Goal: Answer question/provide support: Share knowledge or assist other users

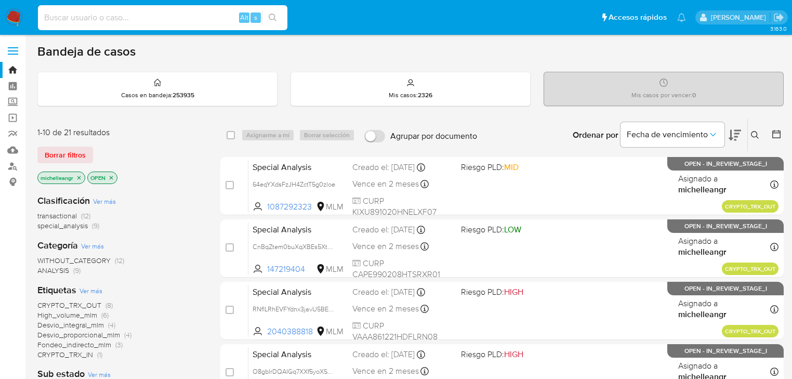
click at [124, 15] on input at bounding box center [162, 18] width 249 height 14
paste input "aH4dgcjm48RAWkROKVnJoWeo"
type input "aH4dgcjm48RAWkROKVnJoWeo"
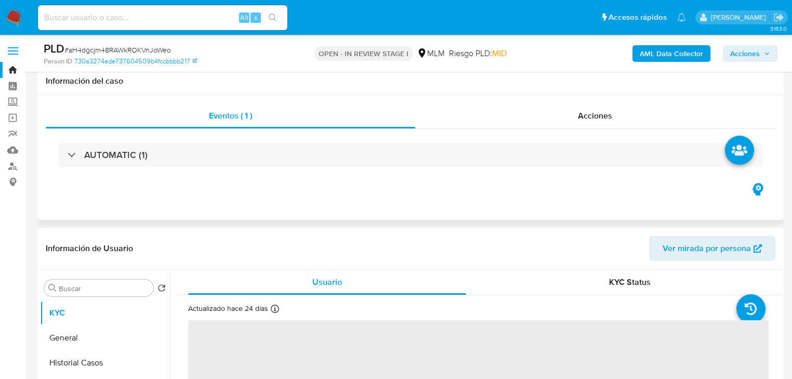
scroll to position [91, 0]
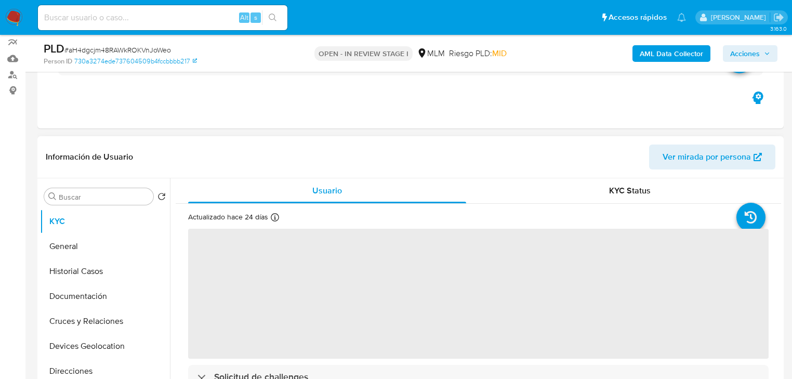
select select "10"
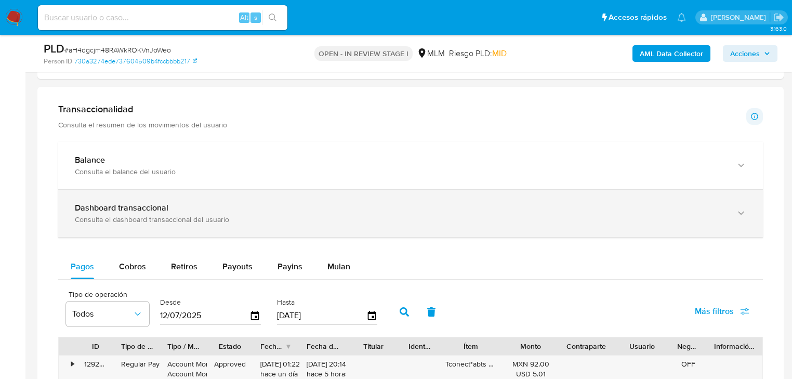
scroll to position [706, 0]
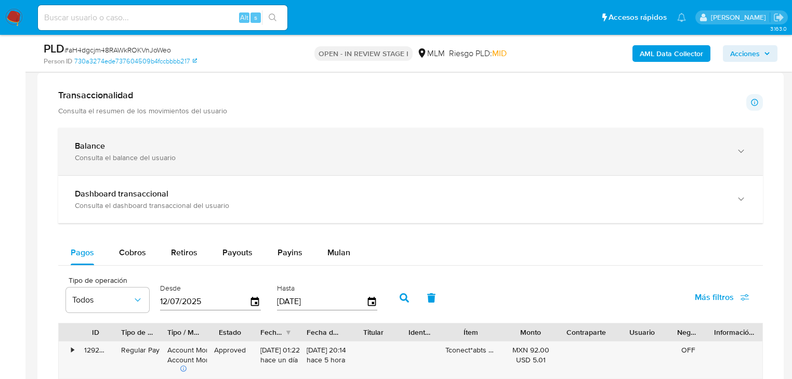
click at [283, 161] on div "Consulta el balance del usuario" at bounding box center [400, 157] width 650 height 9
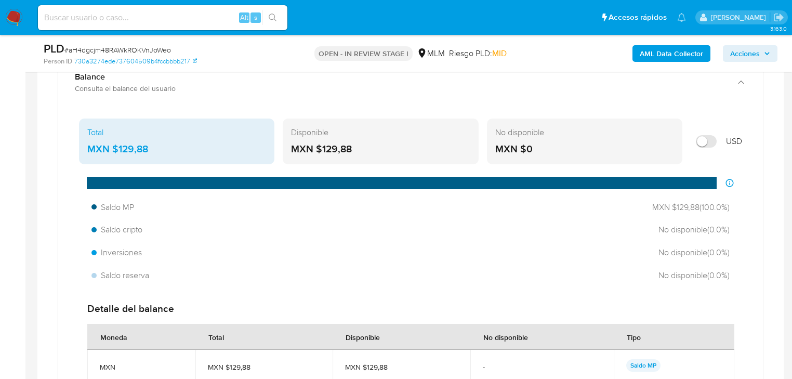
scroll to position [789, 0]
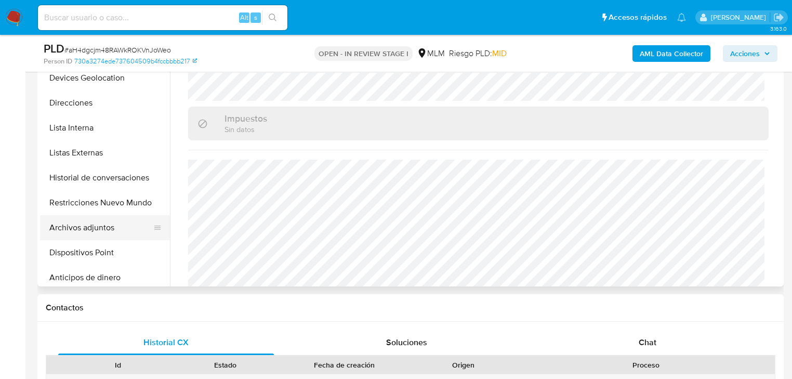
scroll to position [125, 0]
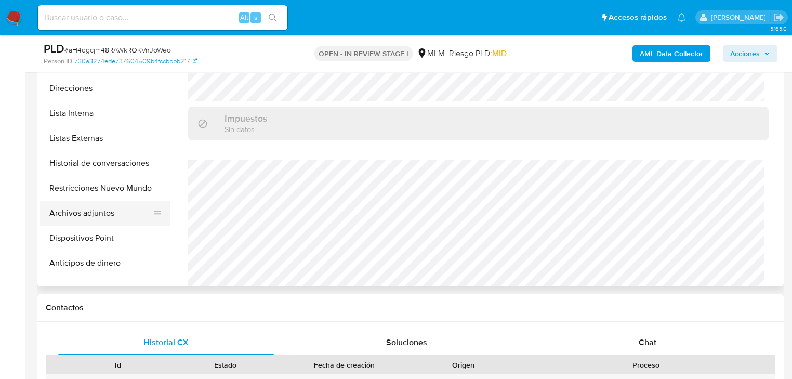
click at [104, 212] on button "Archivos adjuntos" at bounding box center [101, 212] width 122 height 25
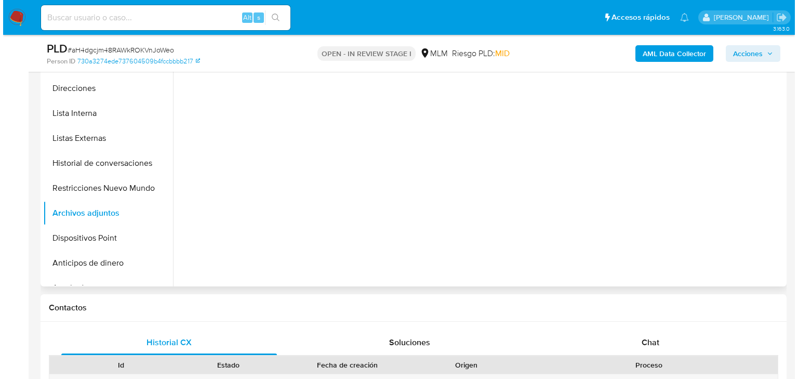
scroll to position [0, 0]
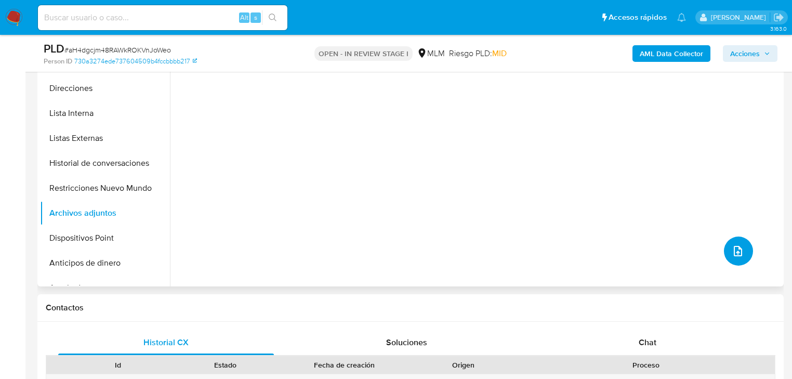
click at [740, 254] on button "upload-file" at bounding box center [738, 250] width 29 height 29
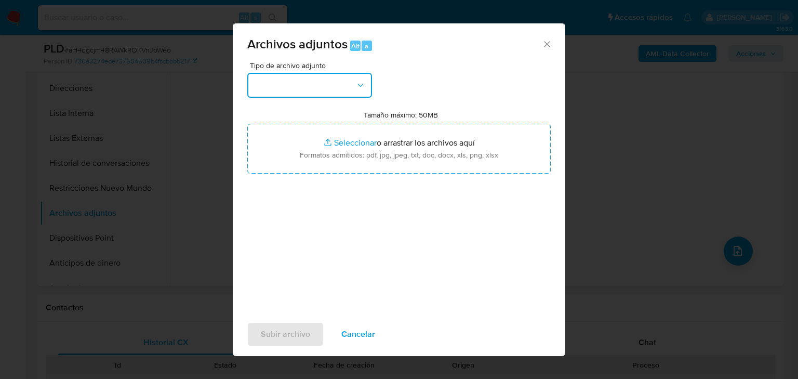
click at [303, 92] on button "button" at bounding box center [309, 85] width 125 height 25
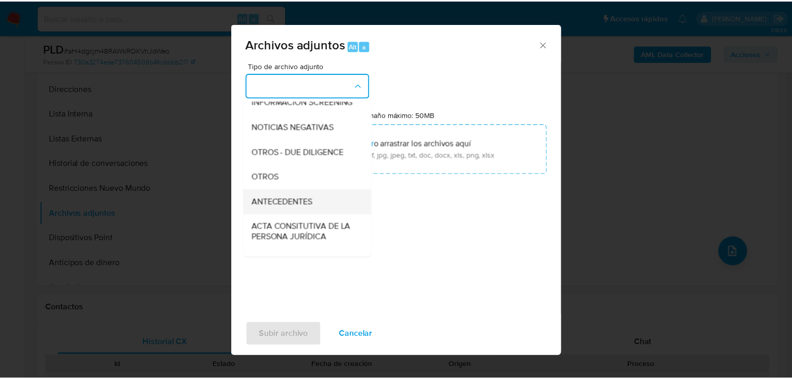
scroll to position [112, 0]
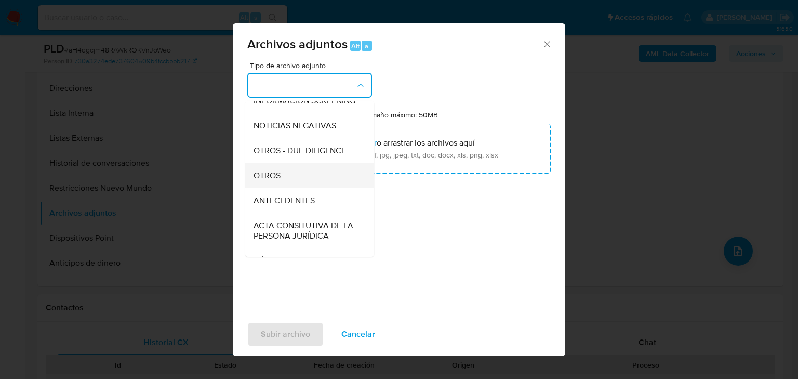
click at [278, 181] on span "OTROS" at bounding box center [266, 175] width 27 height 10
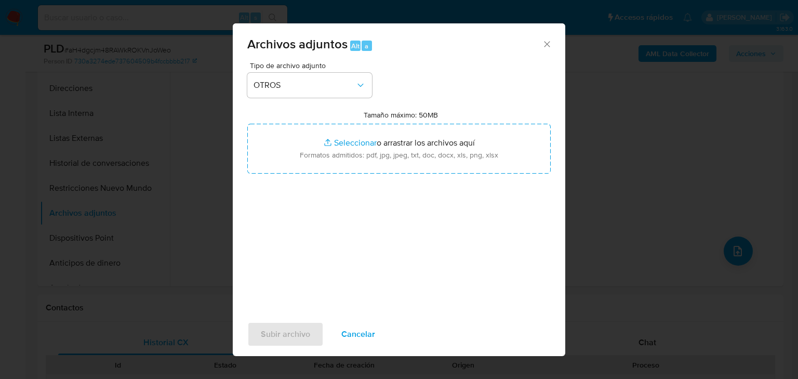
click at [548, 41] on icon "Cerrar" at bounding box center [547, 44] width 10 height 10
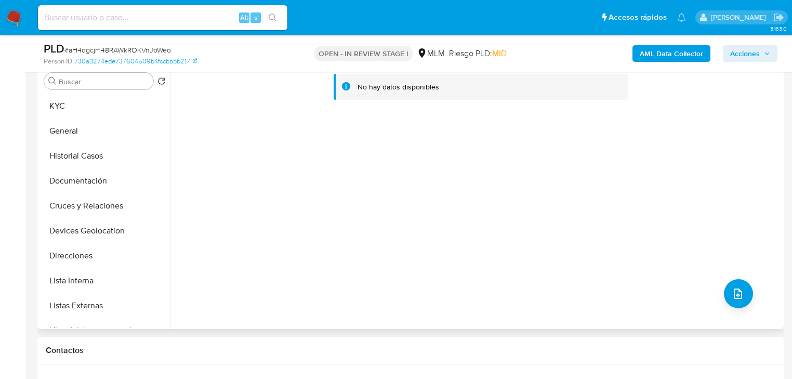
scroll to position [125, 0]
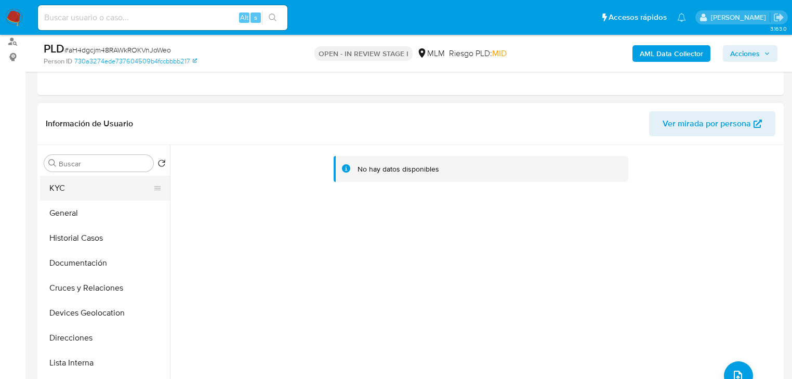
click at [69, 191] on button "KYC" at bounding box center [101, 188] width 122 height 25
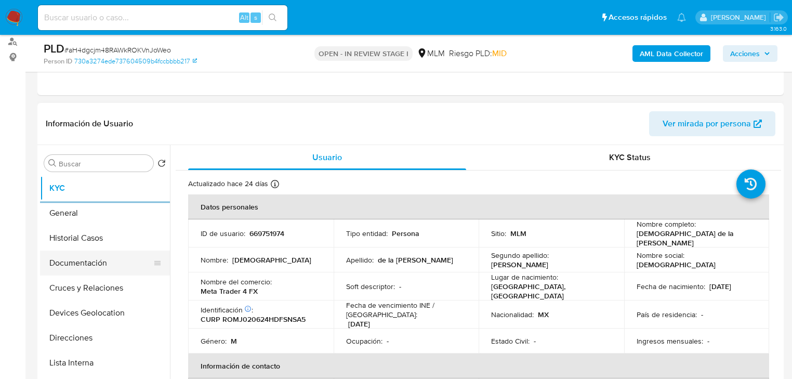
drag, startPoint x: 90, startPoint y: 253, endPoint x: 95, endPoint y: 263, distance: 10.5
click at [91, 253] on button "Documentación" at bounding box center [101, 262] width 122 height 25
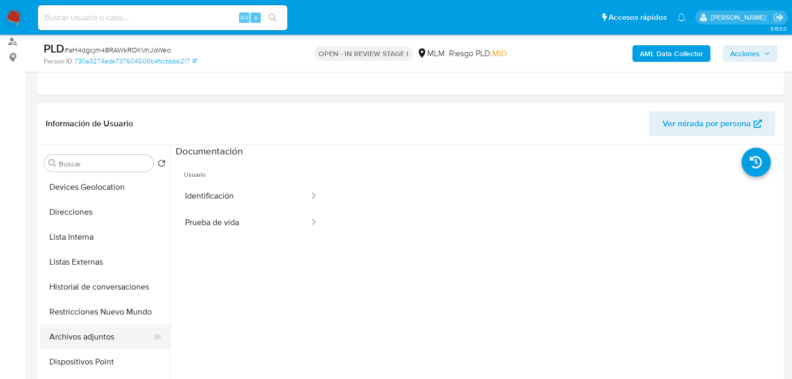
scroll to position [166, 0]
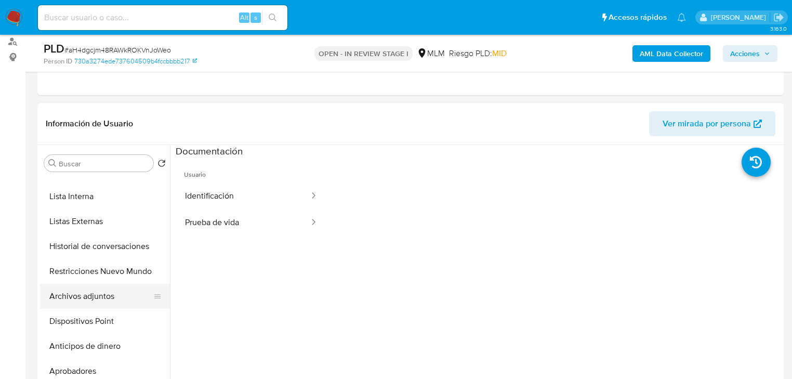
click at [115, 296] on button "Archivos adjuntos" at bounding box center [101, 296] width 122 height 25
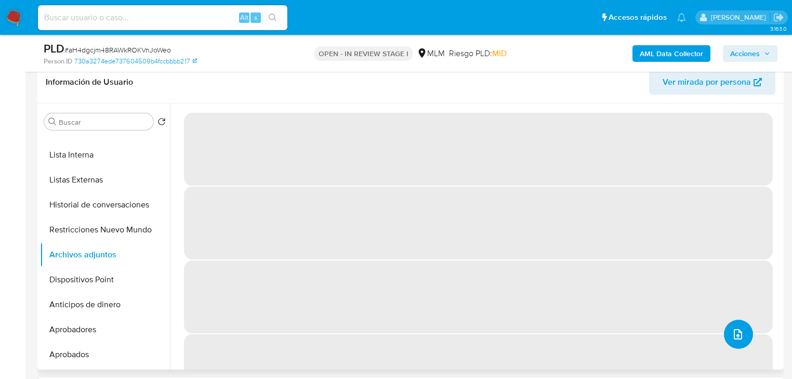
click at [731, 334] on icon "upload-file" at bounding box center [737, 334] width 12 height 12
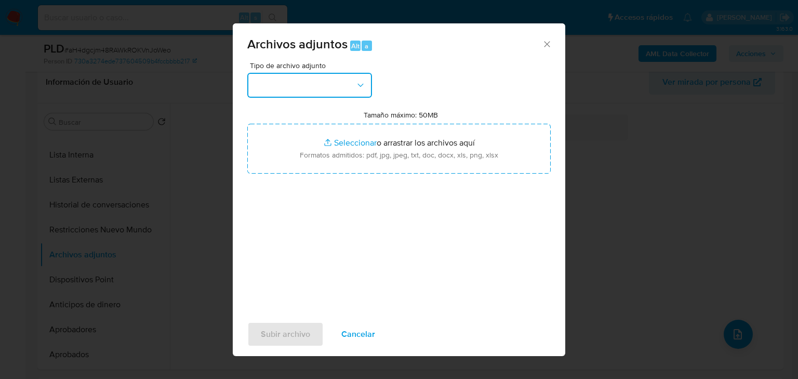
click at [300, 91] on button "button" at bounding box center [309, 85] width 125 height 25
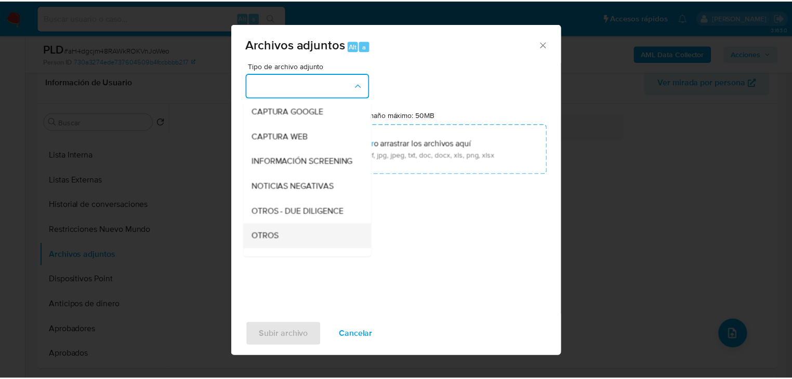
scroll to position [71, 0]
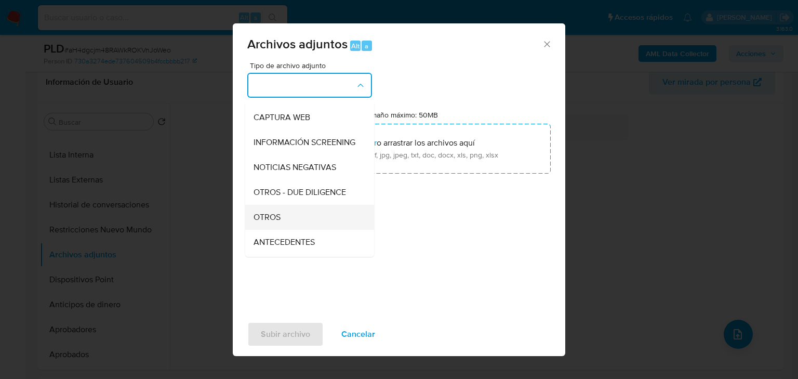
click at [276, 222] on span "OTROS" at bounding box center [266, 217] width 27 height 10
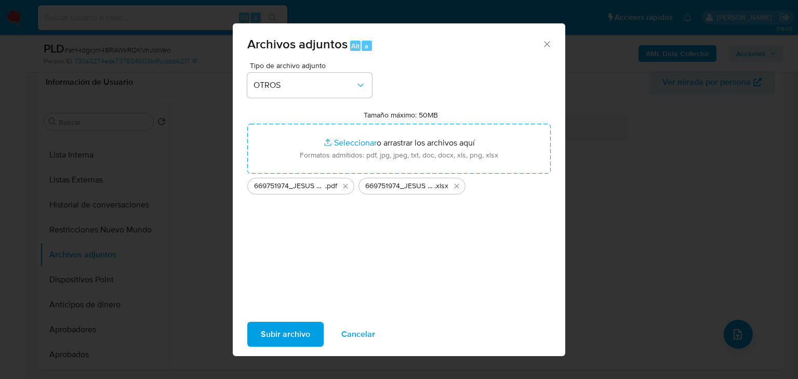
drag, startPoint x: 362, startPoint y: 143, endPoint x: 272, endPoint y: 332, distance: 209.3
click at [272, 332] on span "Subir archivo" at bounding box center [285, 334] width 49 height 23
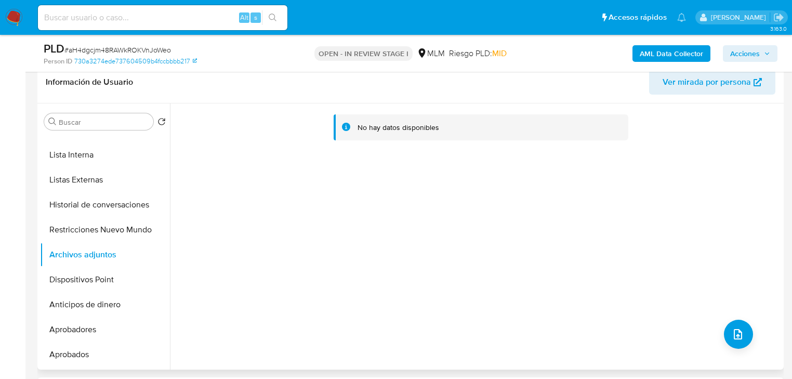
click at [531, 91] on header "Información de Usuario Ver mirada por persona" at bounding box center [410, 82] width 729 height 25
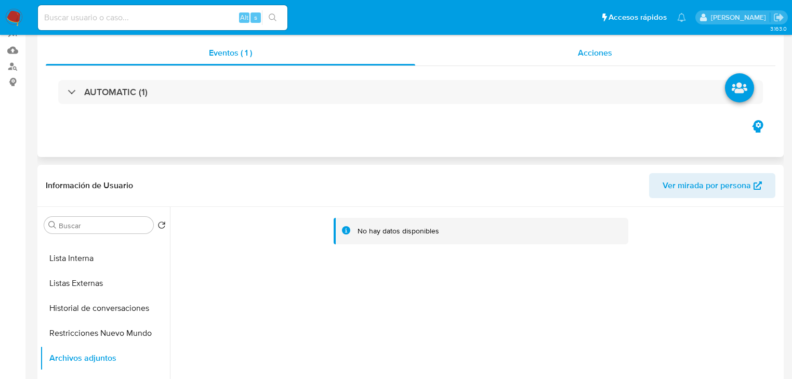
scroll to position [0, 0]
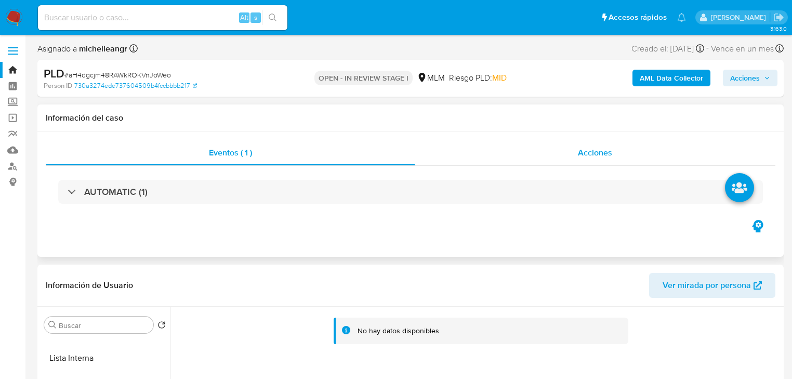
click at [597, 157] on span "Acciones" at bounding box center [595, 152] width 34 height 12
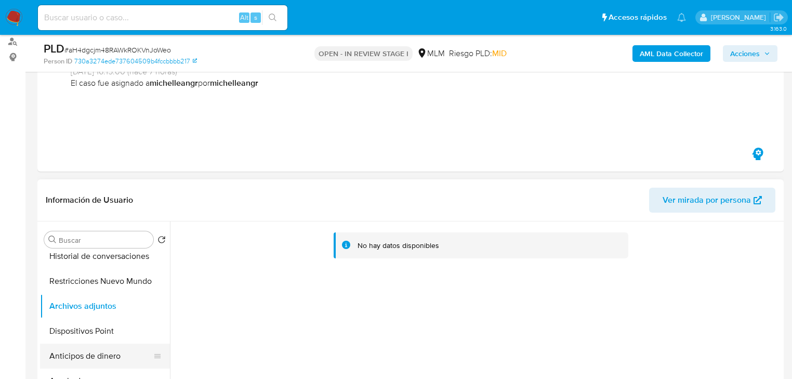
scroll to position [291, 0]
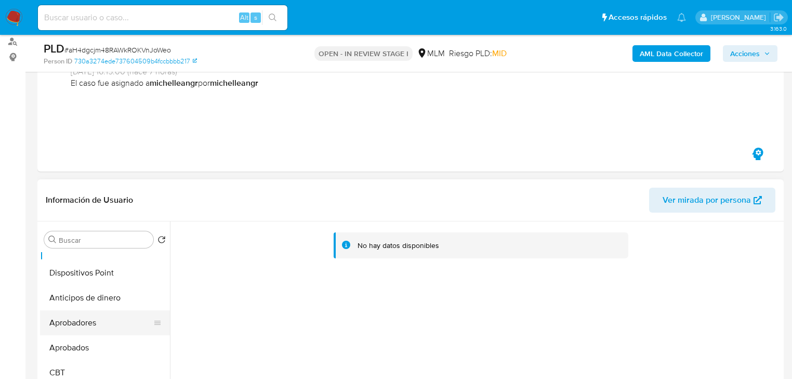
click at [105, 318] on button "Aprobadores" at bounding box center [101, 322] width 122 height 25
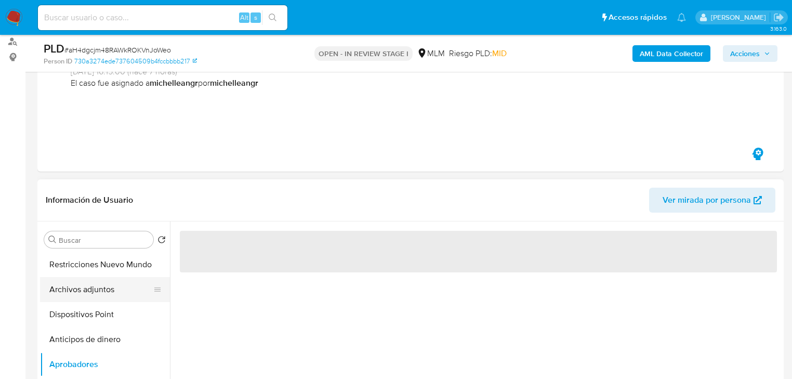
scroll to position [249, 0]
drag, startPoint x: 104, startPoint y: 293, endPoint x: 111, endPoint y: 292, distance: 7.3
click at [104, 291] on button "Archivos adjuntos" at bounding box center [101, 289] width 122 height 25
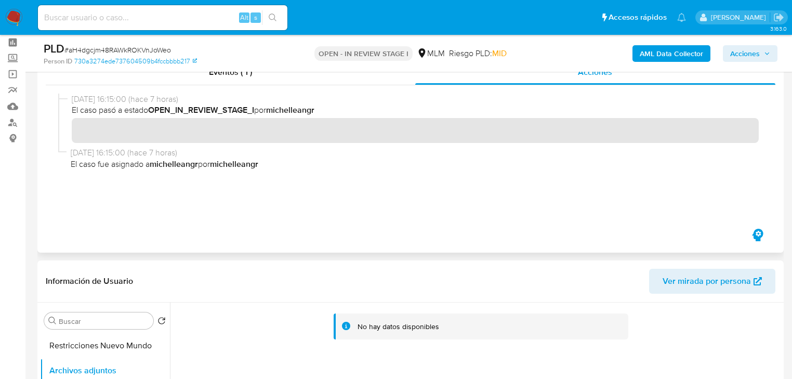
scroll to position [0, 0]
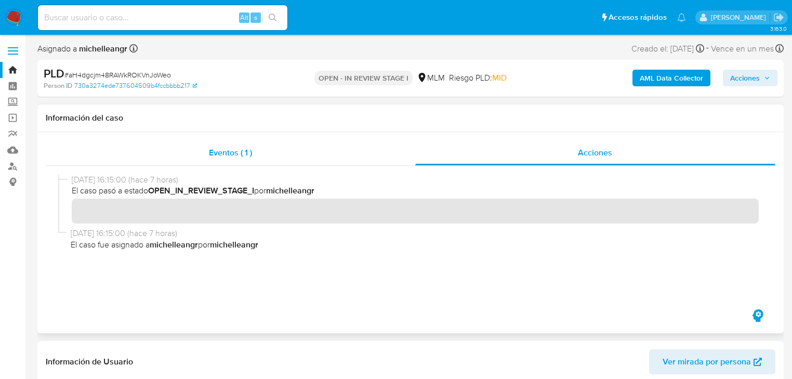
click at [249, 155] on span "Eventos ( 1 )" at bounding box center [230, 152] width 43 height 12
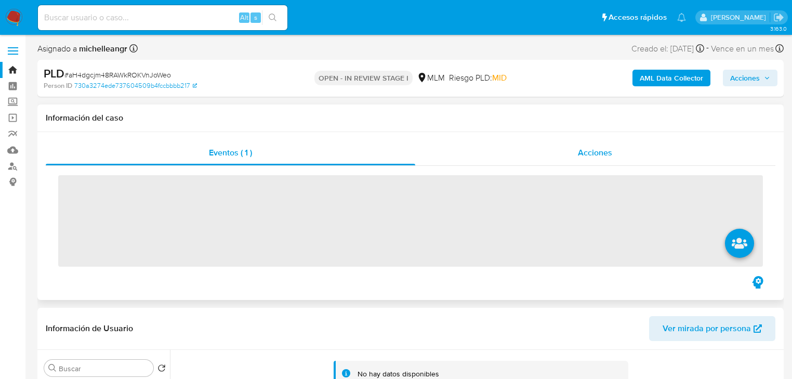
click at [590, 152] on span "Acciones" at bounding box center [595, 152] width 34 height 12
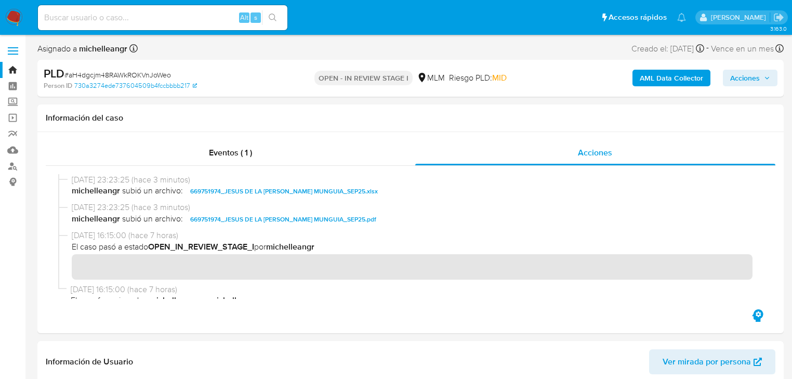
click at [742, 75] on span "Acciones" at bounding box center [745, 78] width 30 height 17
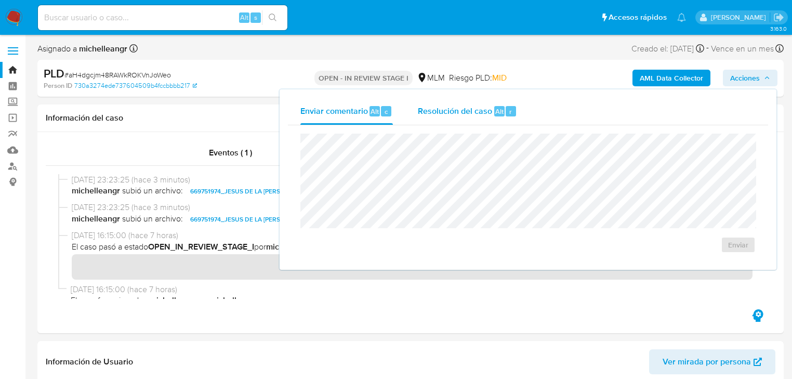
click at [460, 111] on span "Resolución del caso" at bounding box center [455, 111] width 74 height 12
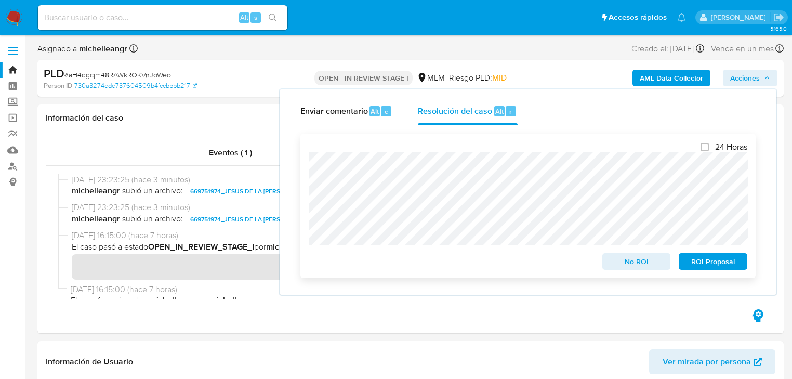
click at [713, 259] on span "ROI Proposal" at bounding box center [713, 261] width 54 height 15
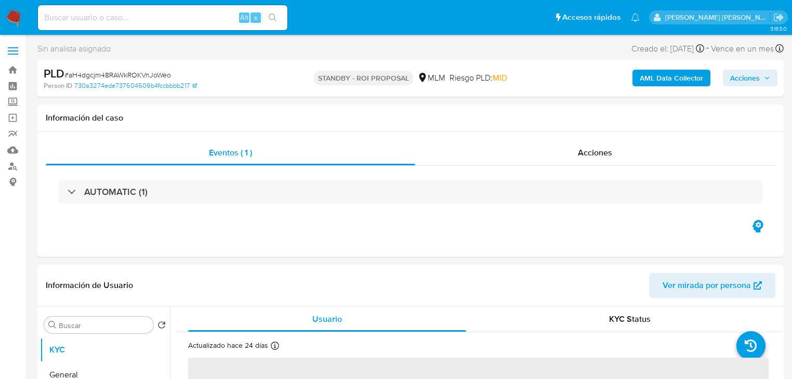
select select "10"
click at [60, 22] on input at bounding box center [162, 18] width 249 height 14
select select "10"
paste input "DWaBCGsqVlwoaai3XkwQC7pq"
type input "DWaBCGsqVlwoaai3XkwQC7pq"
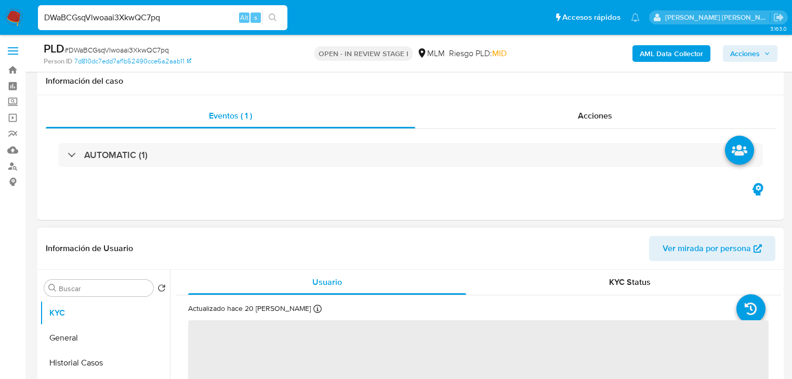
scroll to position [125, 0]
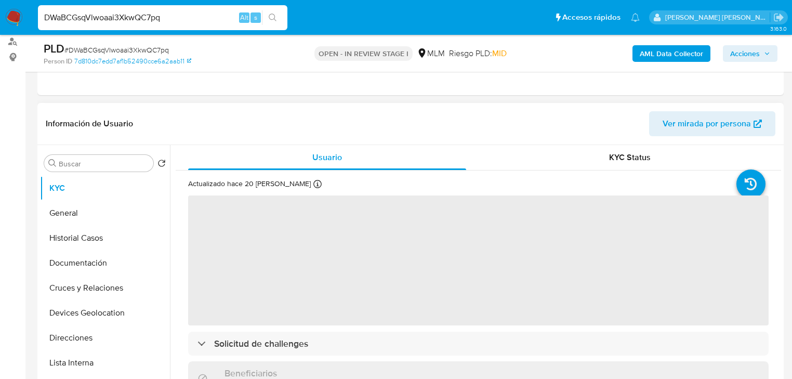
select select "10"
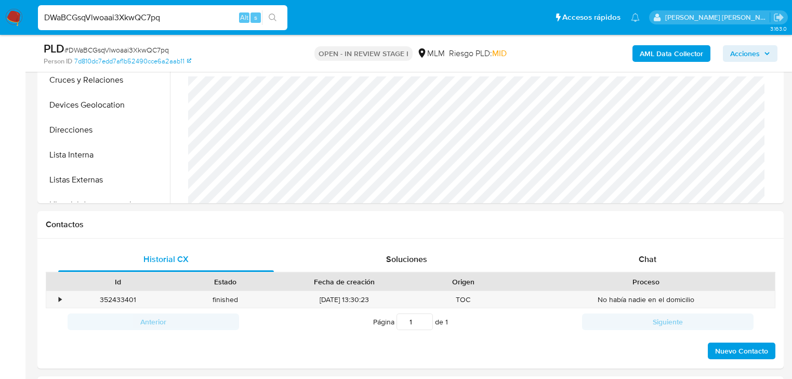
scroll to position [499, 0]
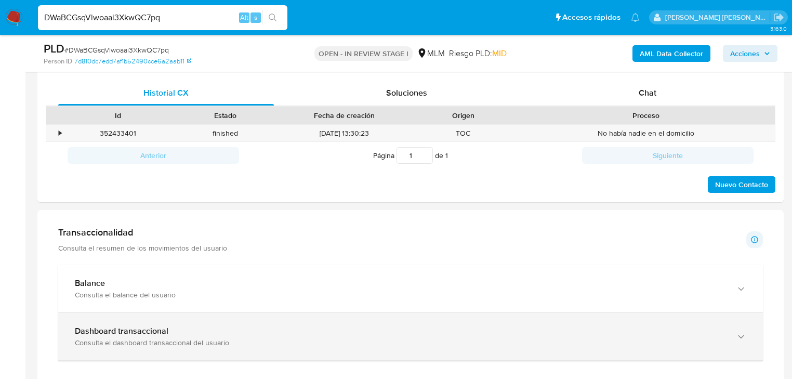
click at [196, 325] on div "Dashboard transaccional Consulta el dashboard transaccional del usuario" at bounding box center [410, 336] width 704 height 47
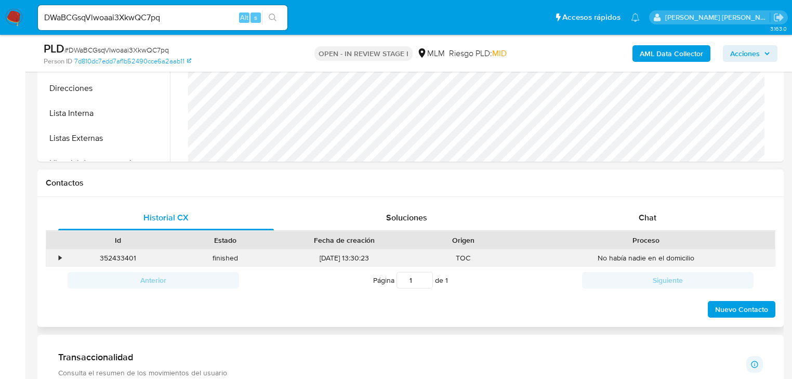
scroll to position [374, 0]
drag, startPoint x: 165, startPoint y: 17, endPoint x: 0, endPoint y: -35, distance: 173.1
paste input "312124620"
type input "312124620"
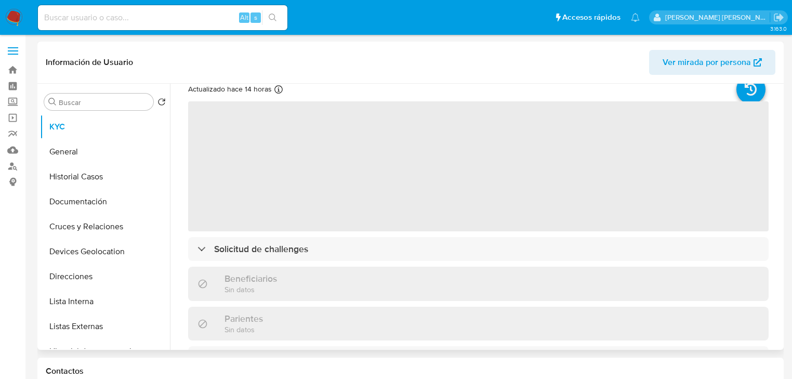
select select "10"
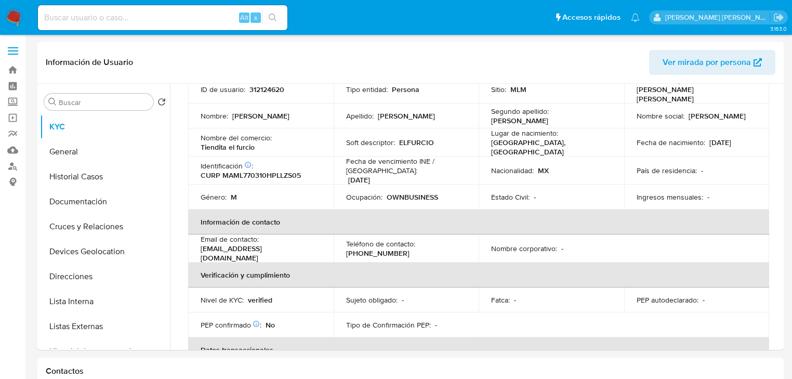
click at [135, 11] on input at bounding box center [162, 18] width 249 height 14
paste input "DWaBCGsqVlwoaai3XkwQC7pq"
type input "DWaBCGsqVlwoaai3XkwQC7pq"
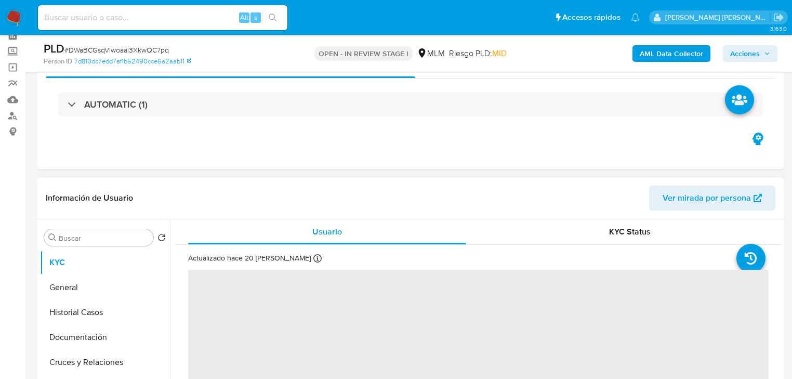
scroll to position [83, 0]
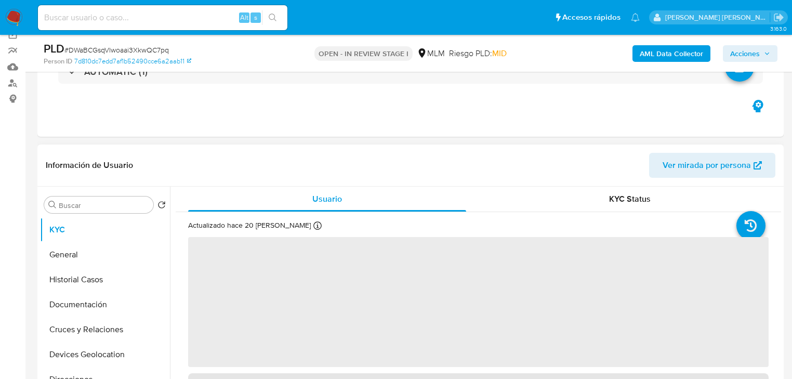
select select "10"
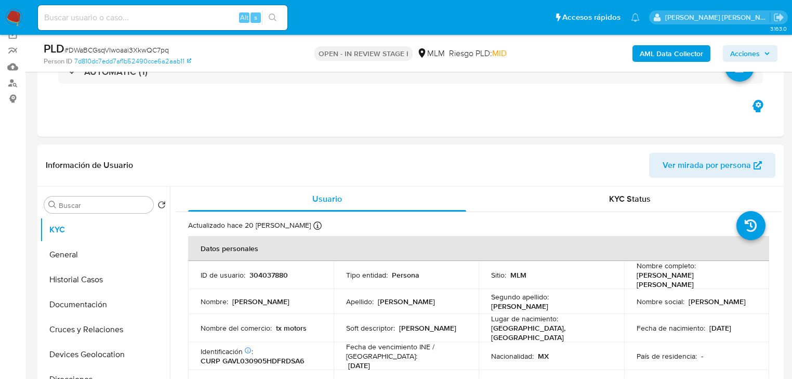
click at [261, 271] on p "304037880" at bounding box center [268, 274] width 38 height 9
copy p "304037880"
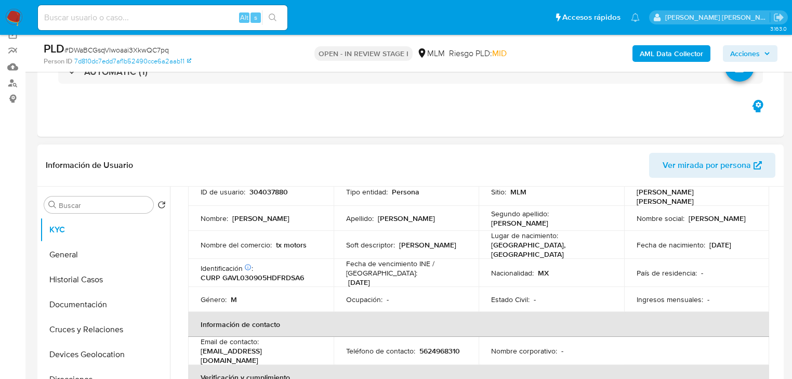
click at [438, 240] on div "Soft descriptor : GARRIDO" at bounding box center [406, 244] width 120 height 9
drag, startPoint x: 107, startPoint y: 283, endPoint x: 106, endPoint y: 267, distance: 15.6
click at [107, 283] on button "Historial Casos" at bounding box center [101, 279] width 122 height 25
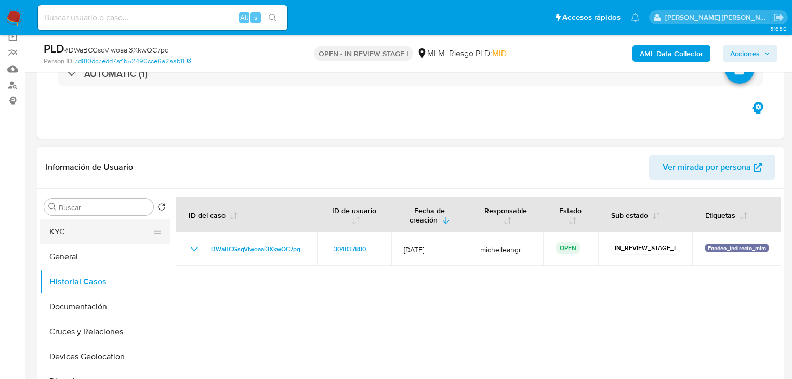
click at [96, 238] on button "KYC" at bounding box center [101, 231] width 122 height 25
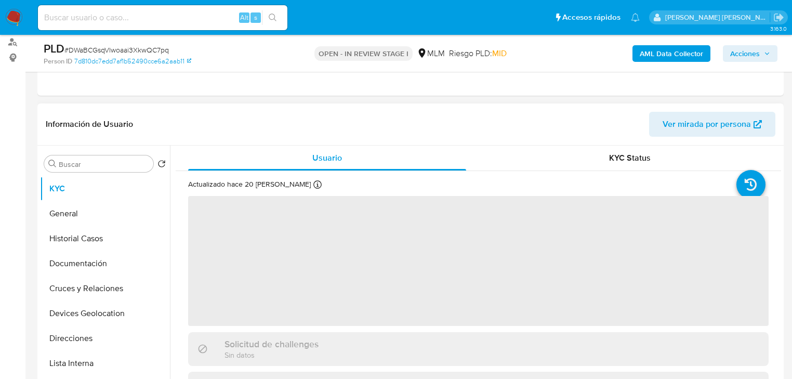
scroll to position [164, 0]
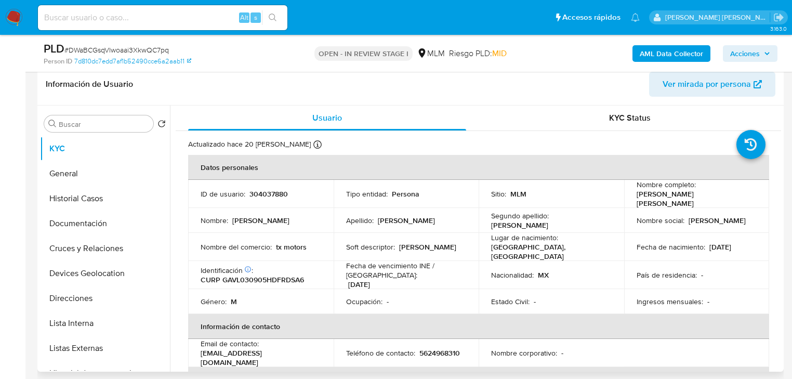
drag, startPoint x: 715, startPoint y: 270, endPoint x: 614, endPoint y: 259, distance: 100.8
click at [715, 270] on div "País de residencia : -" at bounding box center [696, 274] width 120 height 9
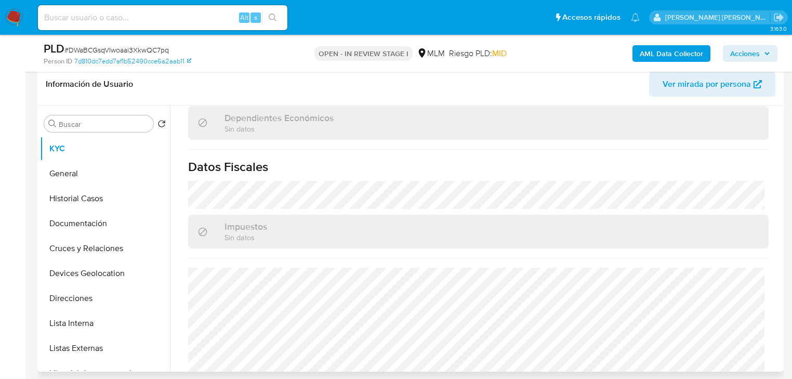
scroll to position [623, 0]
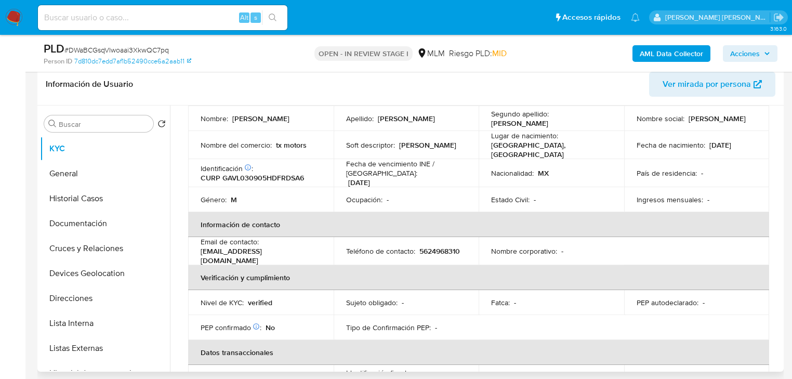
scroll to position [83, 0]
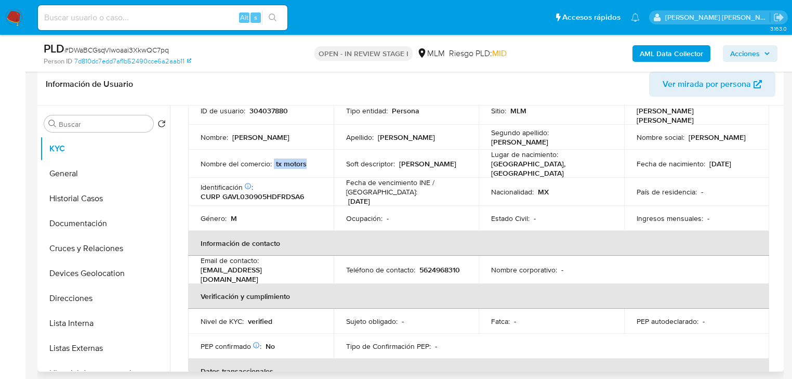
drag, startPoint x: 273, startPoint y: 158, endPoint x: 293, endPoint y: 162, distance: 21.1
click at [305, 160] on div "Nombre del comercio : tx motors" at bounding box center [260, 163] width 120 height 9
click at [102, 153] on button "KYC" at bounding box center [101, 148] width 122 height 25
drag, startPoint x: 90, startPoint y: 180, endPoint x: 163, endPoint y: 184, distance: 72.8
click at [92, 179] on button "General" at bounding box center [101, 173] width 122 height 25
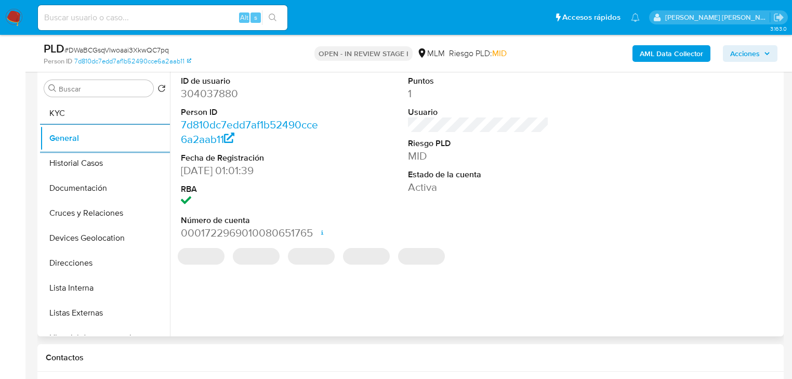
scroll to position [247, 0]
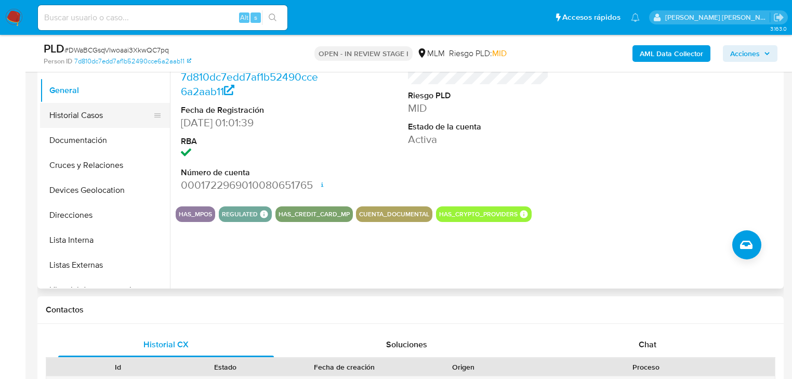
click at [104, 119] on button "Historial Casos" at bounding box center [101, 115] width 122 height 25
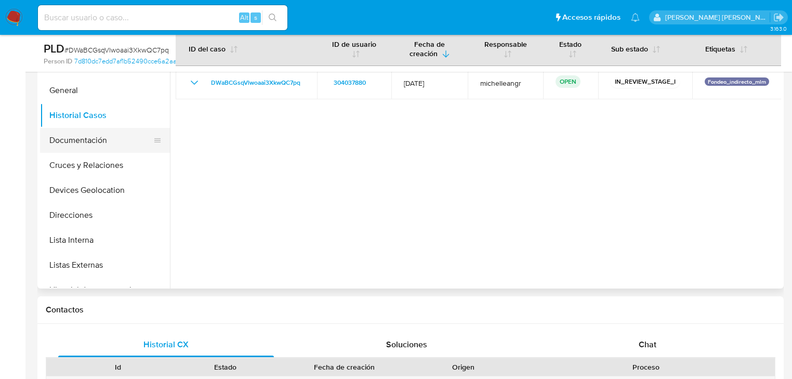
click at [61, 141] on button "Documentación" at bounding box center [101, 140] width 122 height 25
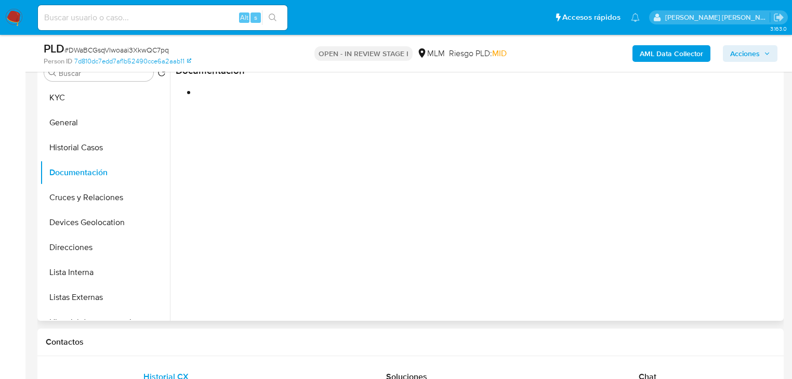
scroll to position [164, 0]
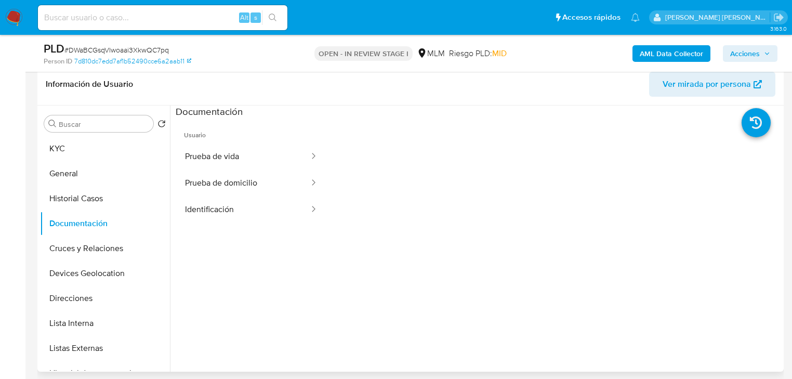
drag, startPoint x: 251, startPoint y: 142, endPoint x: 365, endPoint y: 178, distance: 119.6
click at [262, 141] on li "Usuario Prueba de vida Prueba de domicilio Identificación" at bounding box center [251, 170] width 151 height 104
drag, startPoint x: 264, startPoint y: 154, endPoint x: 305, endPoint y: 160, distance: 41.5
click at [264, 154] on button "Prueba de vida" at bounding box center [243, 156] width 135 height 26
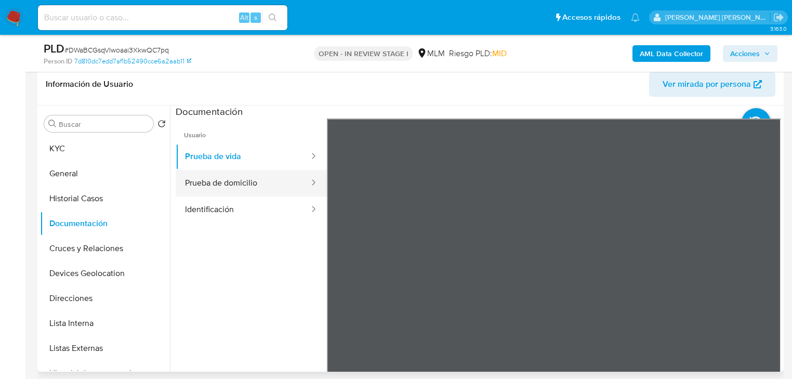
click at [280, 191] on button "Prueba de domicilio" at bounding box center [243, 183] width 135 height 26
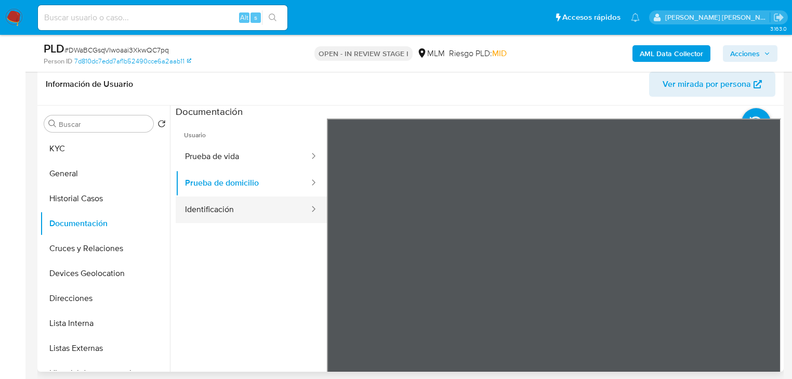
click at [282, 206] on button "Identificación" at bounding box center [243, 209] width 135 height 26
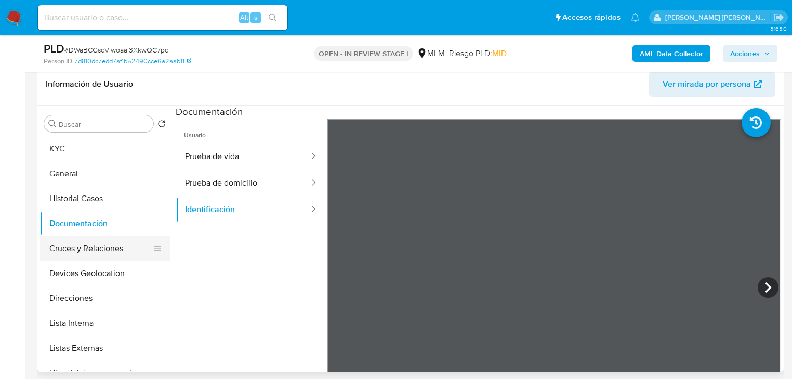
drag, startPoint x: 93, startPoint y: 229, endPoint x: 87, endPoint y: 254, distance: 26.1
click at [93, 229] on button "Documentación" at bounding box center [105, 223] width 130 height 25
drag, startPoint x: 87, startPoint y: 254, endPoint x: 104, endPoint y: 254, distance: 16.6
click at [87, 253] on button "Cruces y Relaciones" at bounding box center [101, 248] width 122 height 25
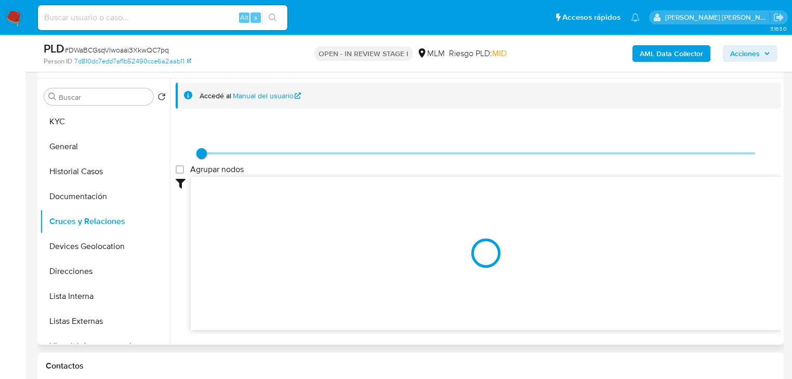
scroll to position [206, 0]
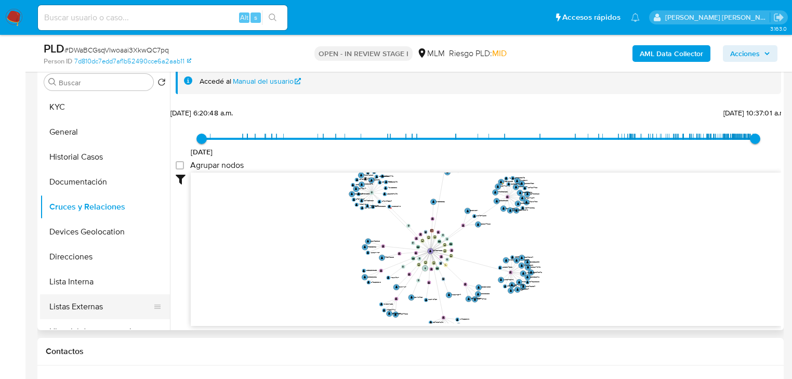
click at [87, 301] on button "Listas Externas" at bounding box center [101, 306] width 122 height 25
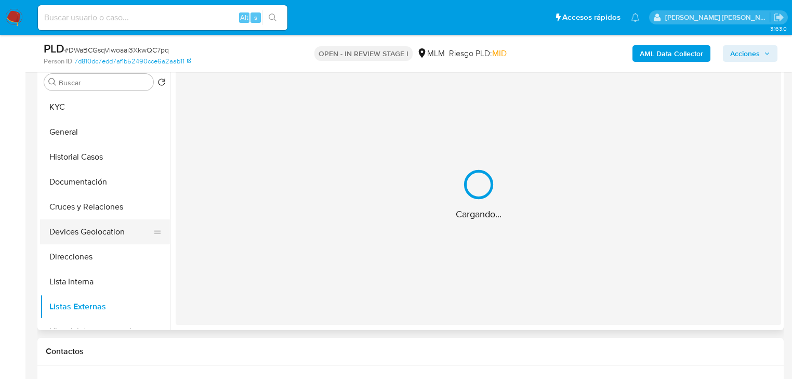
drag, startPoint x: 98, startPoint y: 243, endPoint x: 156, endPoint y: 220, distance: 61.8
click at [99, 243] on button "Devices Geolocation" at bounding box center [101, 231] width 122 height 25
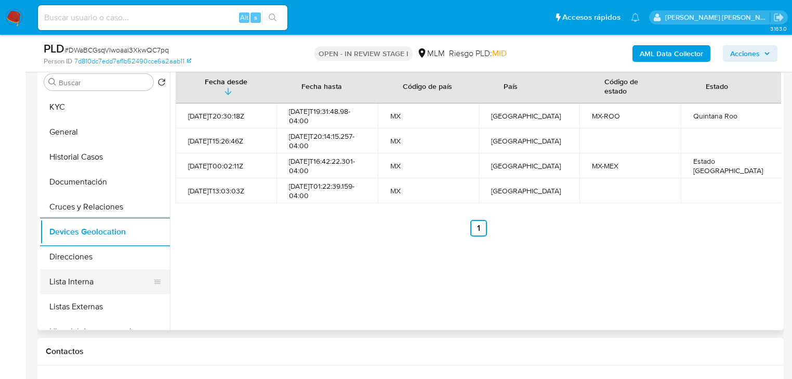
click at [125, 306] on button "Listas Externas" at bounding box center [105, 306] width 130 height 25
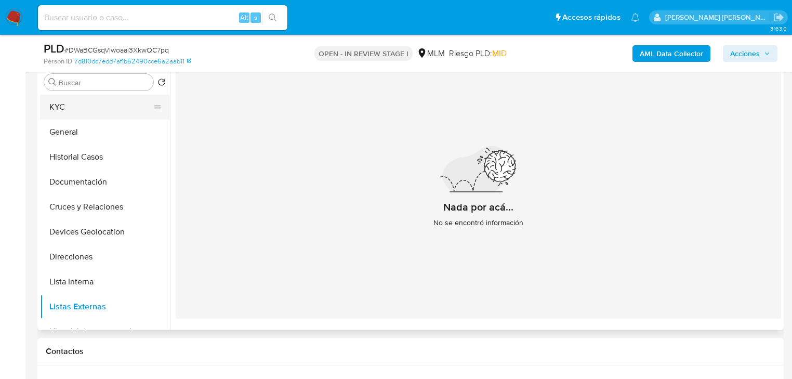
drag, startPoint x: 76, startPoint y: 97, endPoint x: 87, endPoint y: 99, distance: 11.6
click at [77, 97] on button "KYC" at bounding box center [101, 107] width 122 height 25
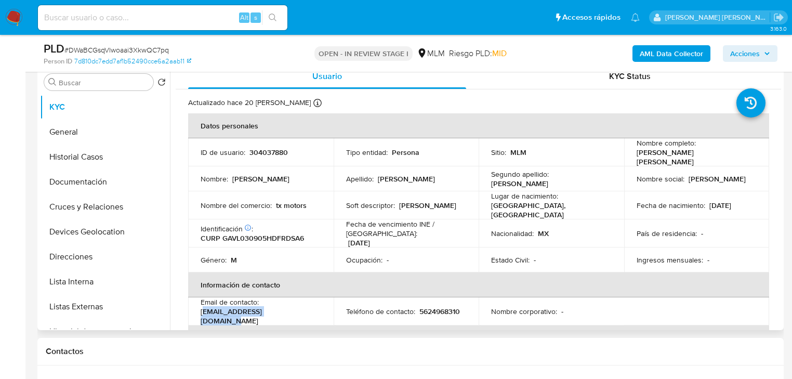
drag, startPoint x: 292, startPoint y: 307, endPoint x: 203, endPoint y: 308, distance: 89.9
click at [203, 308] on div "Email de contacto : luisgarrido135@gmail.com" at bounding box center [260, 311] width 120 height 28
click at [276, 297] on div "Email de contacto : luisgarrido135@gmail.com" at bounding box center [260, 311] width 120 height 28
drag, startPoint x: 286, startPoint y: 308, endPoint x: 196, endPoint y: 307, distance: 89.3
click at [196, 307] on td "Email de contacto : luisgarrido135@gmail.com" at bounding box center [260, 311] width 145 height 28
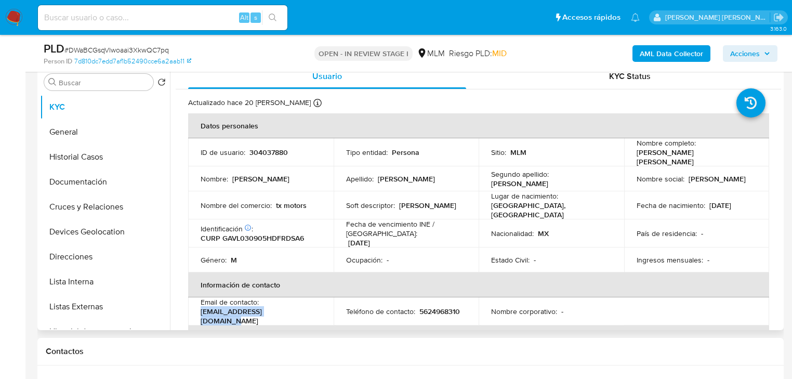
copy p "luisgarrido135@gmail.com"
click at [411, 200] on p "GARRIDO" at bounding box center [427, 204] width 57 height 9
click at [445, 308] on td "Teléfono de contacto : 5624968310" at bounding box center [405, 311] width 145 height 28
click at [445, 306] on p "5624968310" at bounding box center [439, 310] width 41 height 9
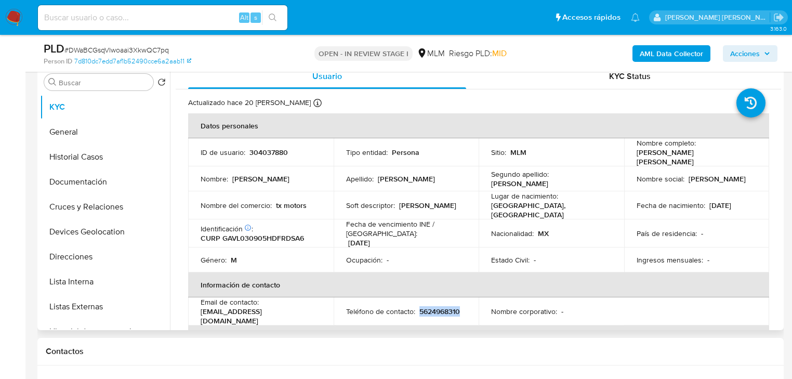
click at [445, 306] on p "5624968310" at bounding box center [439, 310] width 41 height 9
copy p "5624968310"
click at [441, 306] on p "5624968310" at bounding box center [439, 310] width 41 height 9
